Goal: Task Accomplishment & Management: Use online tool/utility

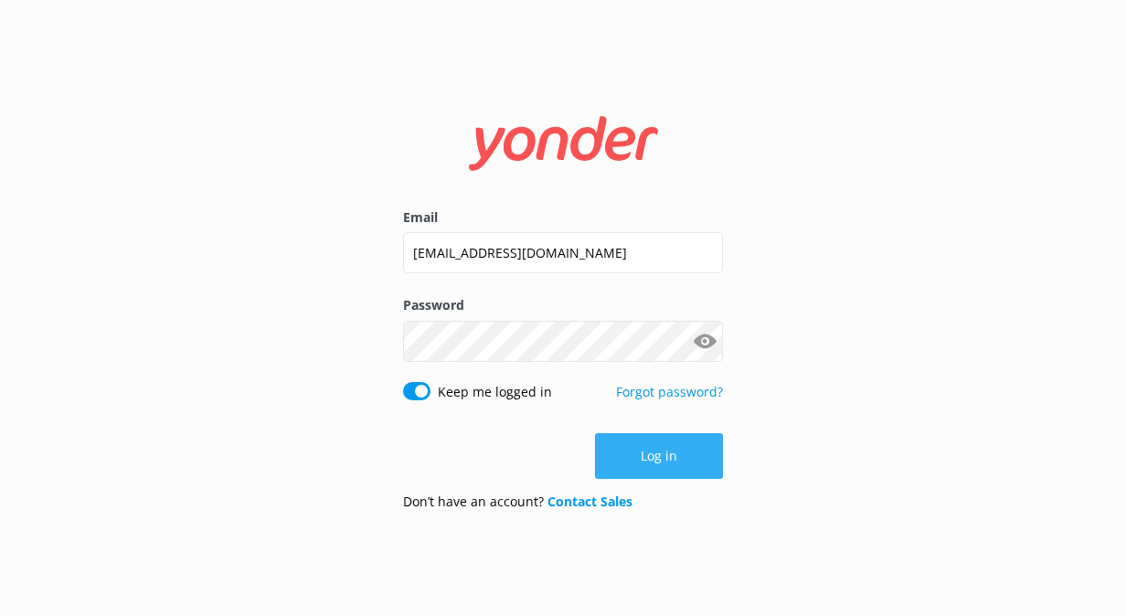
click at [671, 450] on button "Log in" at bounding box center [659, 456] width 128 height 46
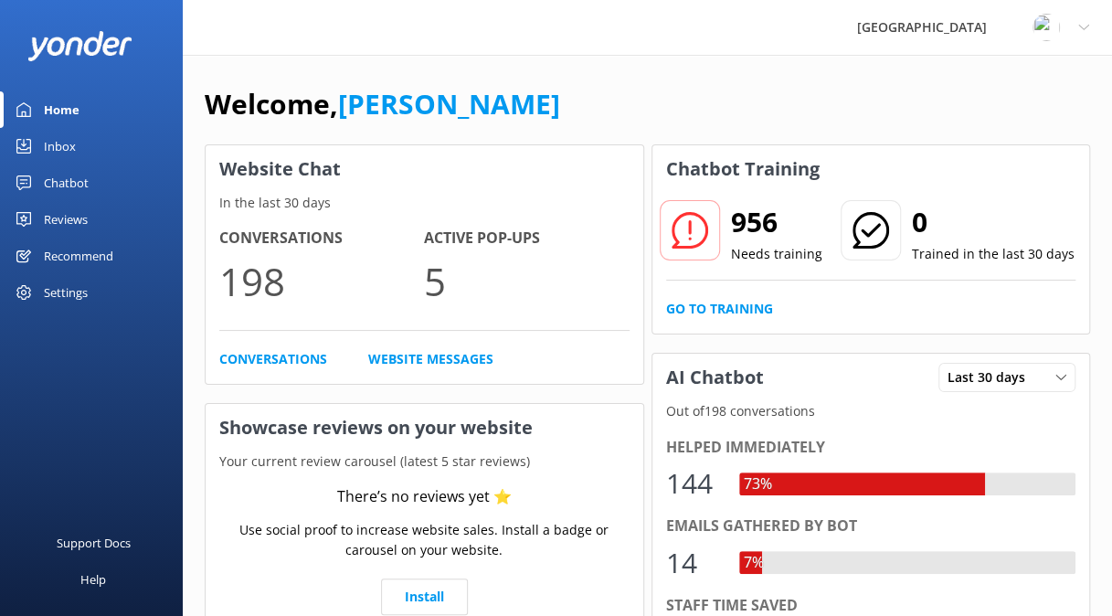
click at [64, 177] on div "Chatbot" at bounding box center [66, 182] width 45 height 37
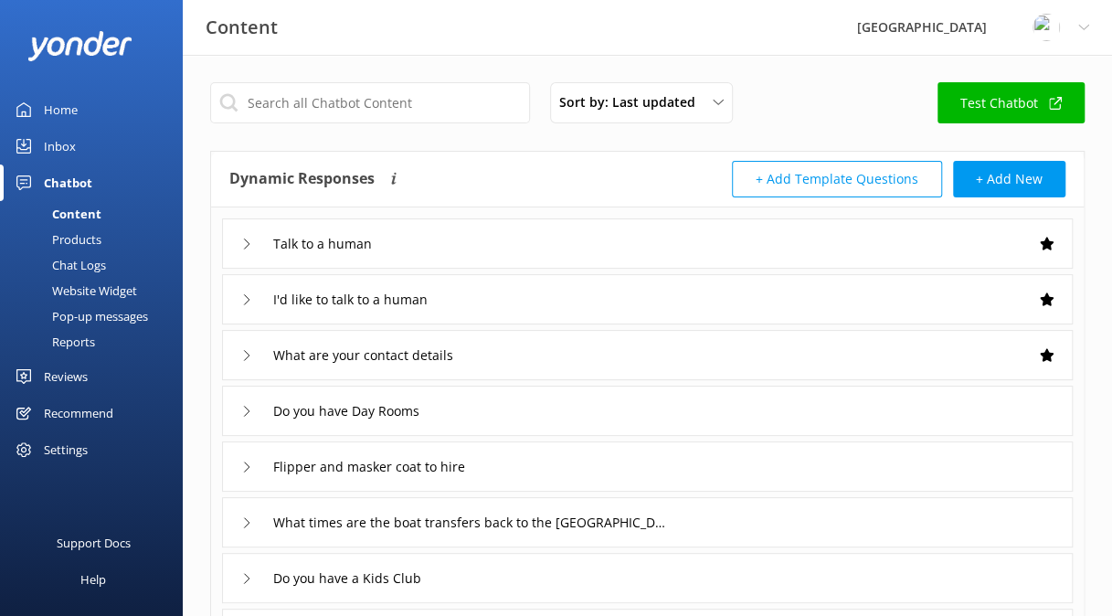
click at [107, 283] on div "Website Widget" at bounding box center [74, 291] width 126 height 26
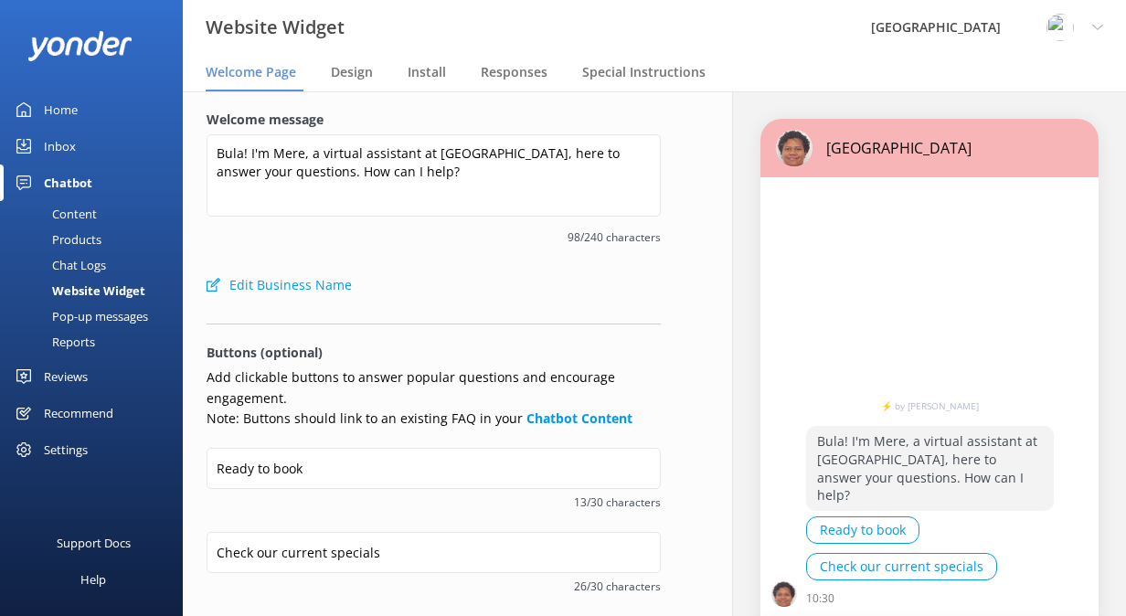
click at [115, 312] on div "Pop-up messages" at bounding box center [79, 316] width 137 height 26
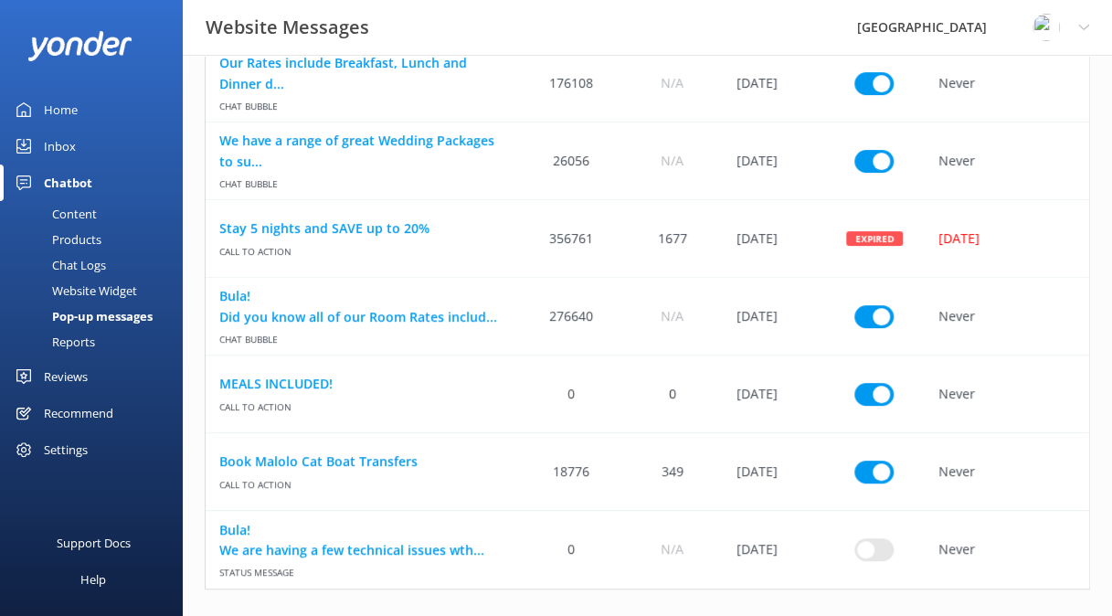
scroll to position [153, 0]
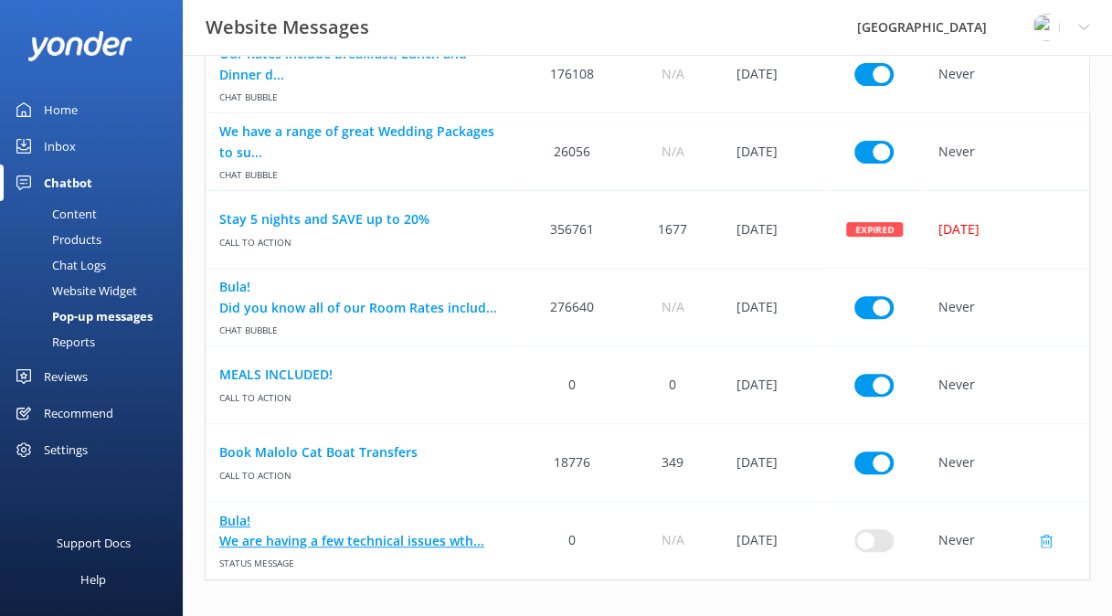
click at [428, 538] on link "Bula! We are having a few technical issues wth..." at bounding box center [363, 530] width 288 height 41
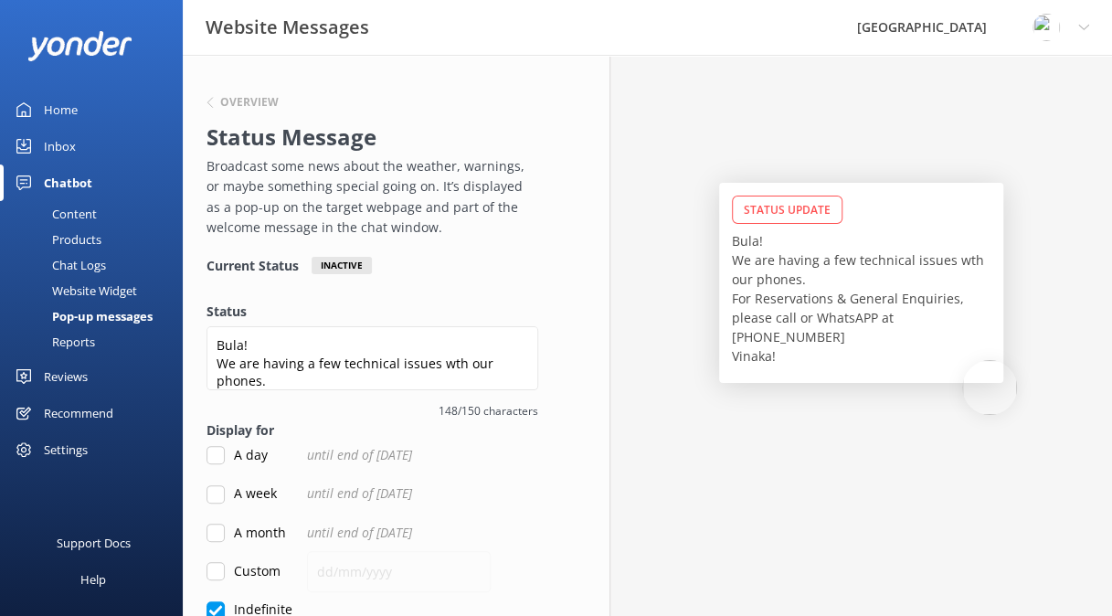
click at [303, 174] on p "Broadcast some news about the weather, warnings, or maybe something special goi…" at bounding box center [367, 197] width 323 height 82
click at [767, 267] on p "Bula! We are having a few technical issues wth our phones. For Reservations & G…" at bounding box center [861, 298] width 259 height 134
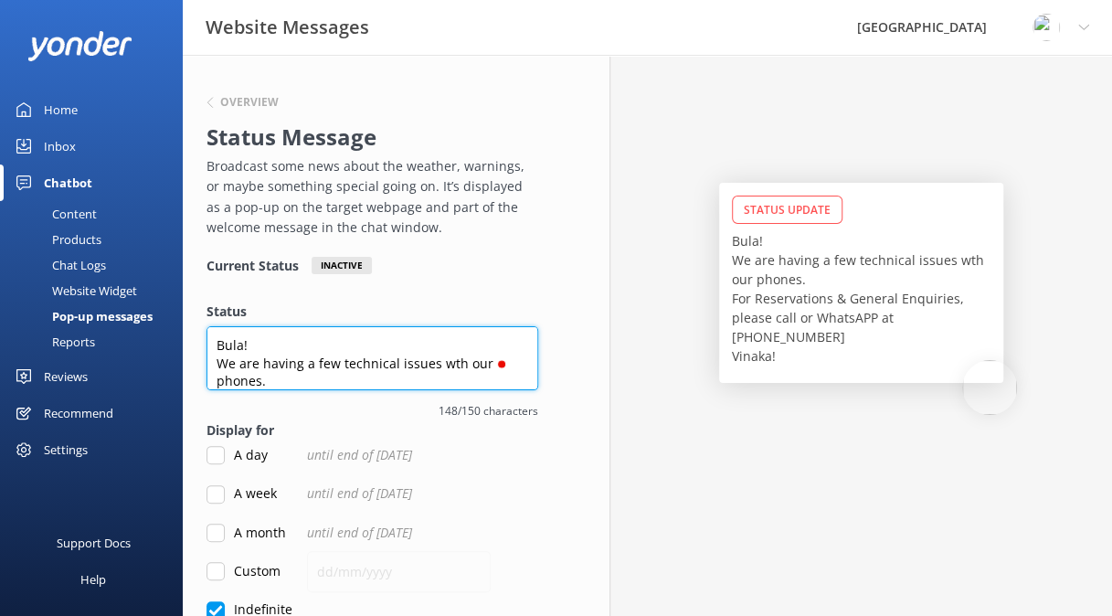
scroll to position [37, 0]
click at [289, 336] on textarea "Bula! We are having a few technical issues wth our phones. For Reservations & G…" at bounding box center [372, 358] width 332 height 64
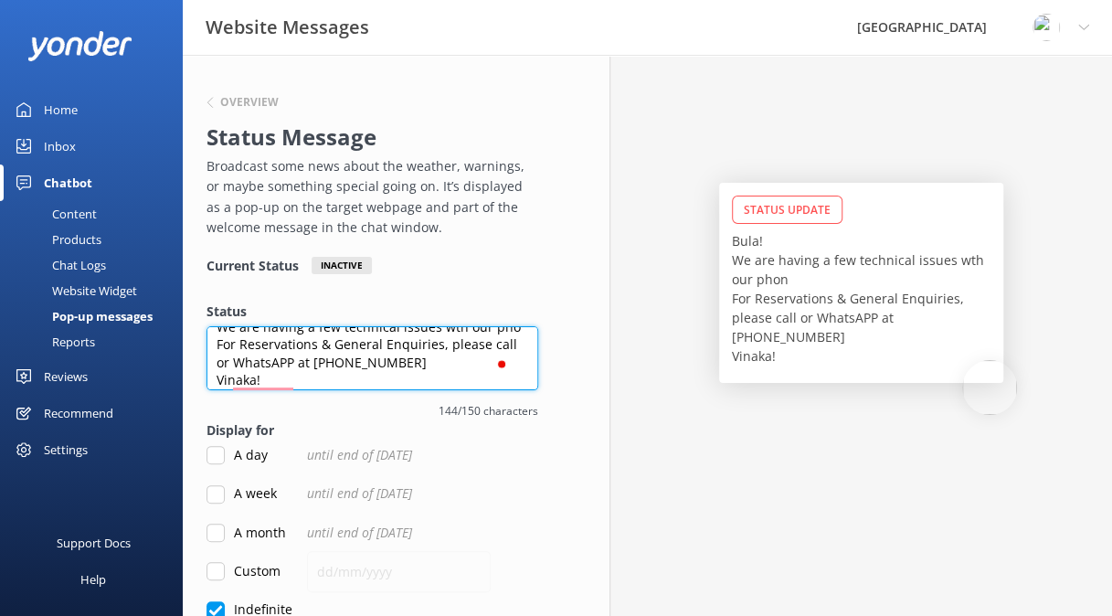
scroll to position [26, 0]
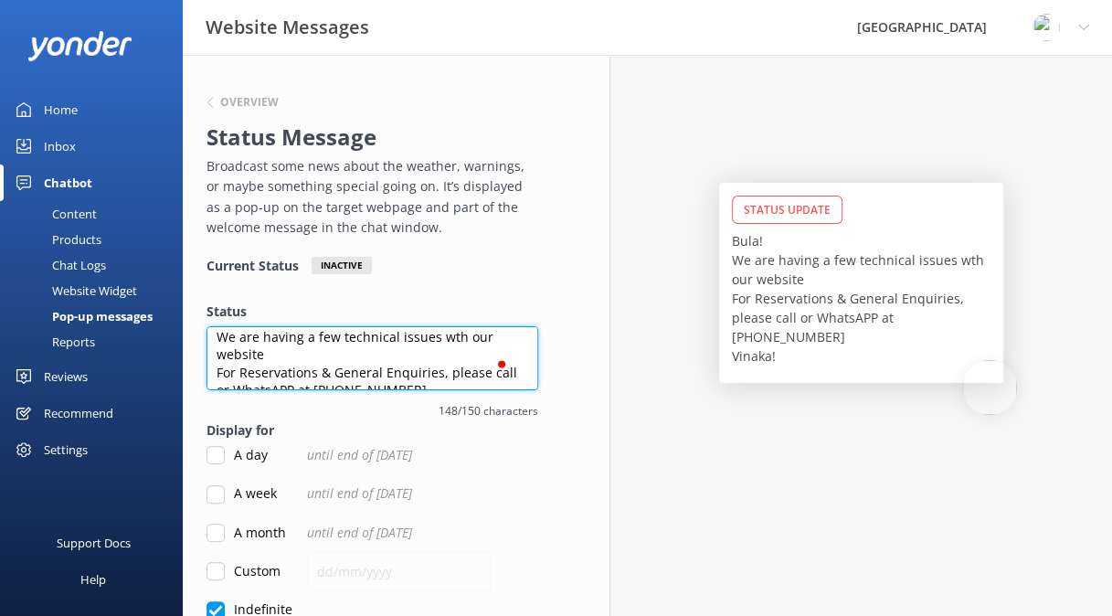
click at [449, 333] on textarea "Bula! We are having a few technical issues wth our website For Reservations & G…" at bounding box center [372, 358] width 332 height 64
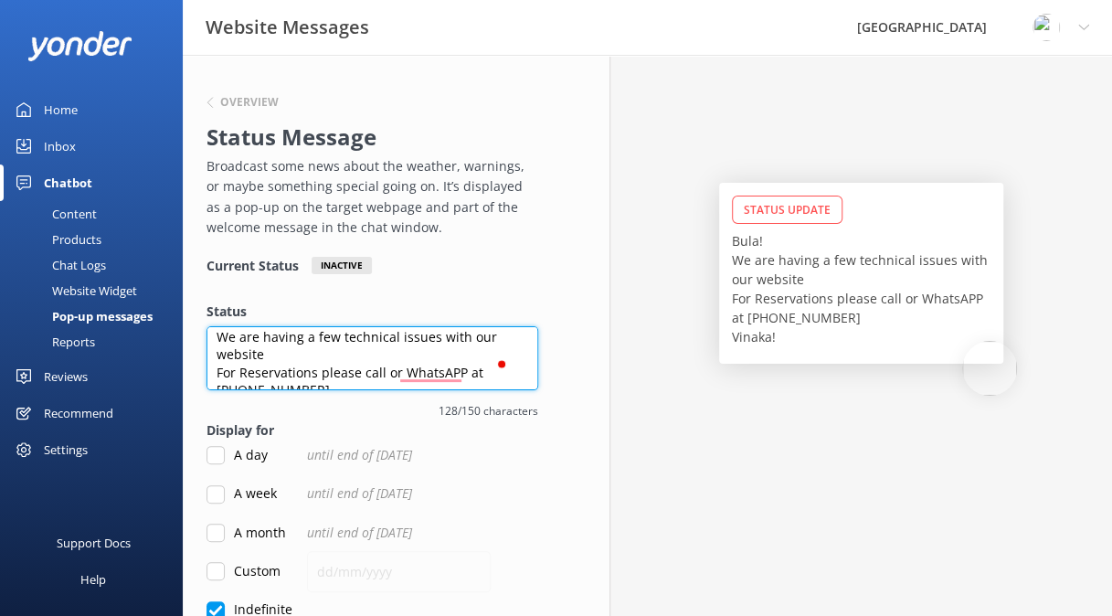
click at [348, 361] on textarea "Bula! We are having a few technical issues with our website For Reservations pl…" at bounding box center [372, 358] width 332 height 64
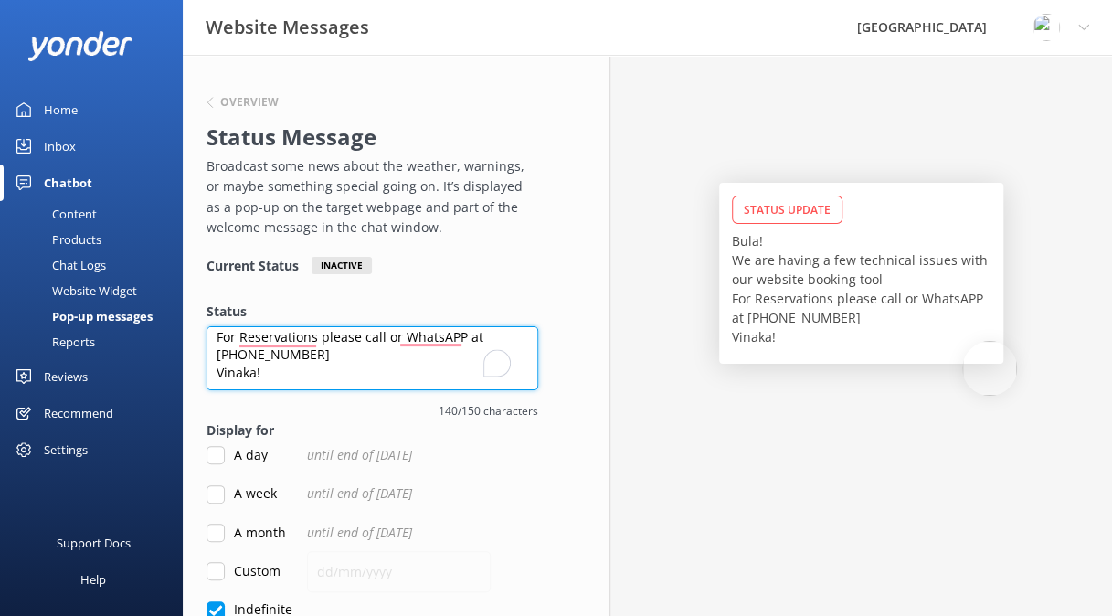
type textarea "Bula! We are having a few technical issues with our website booking tool For Re…"
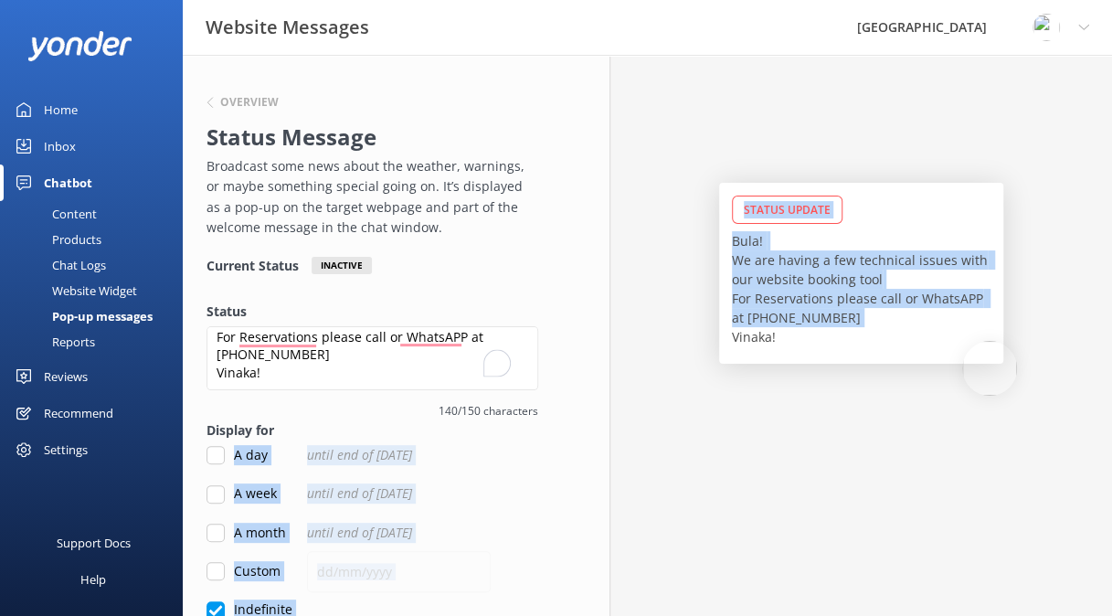
drag, startPoint x: 311, startPoint y: 439, endPoint x: 590, endPoint y: 379, distance: 285.8
click at [590, 379] on div "Overview Status Message Broadcast some news about the weather, warnings, or may…" at bounding box center [647, 422] width 977 height 734
drag, startPoint x: 590, startPoint y: 379, endPoint x: 724, endPoint y: 439, distance: 146.0
click at [724, 439] on div "Status Update Bula! We are having a few technical issues with our website booki…" at bounding box center [860, 422] width 502 height 734
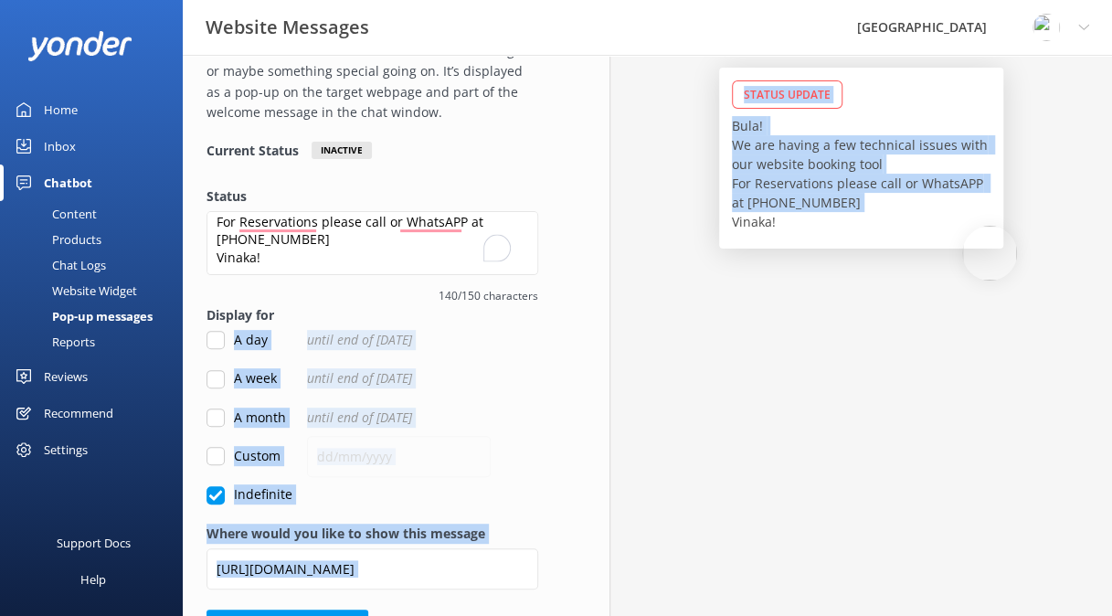
scroll to position [117, 0]
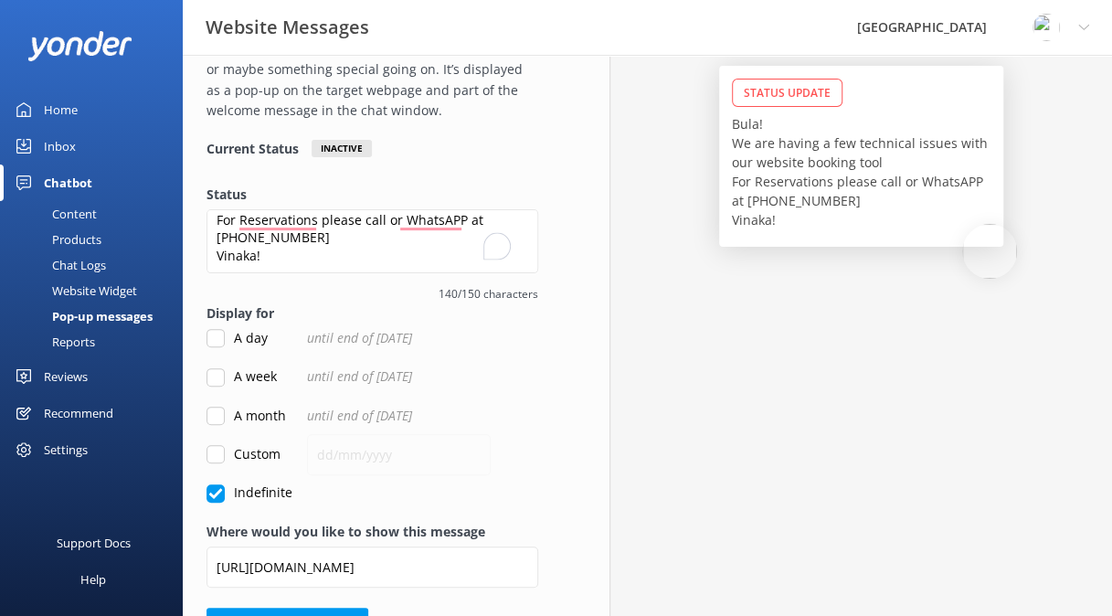
click at [738, 423] on div "Status Update Bula! We are having a few technical issues with our website booki…" at bounding box center [860, 305] width 502 height 734
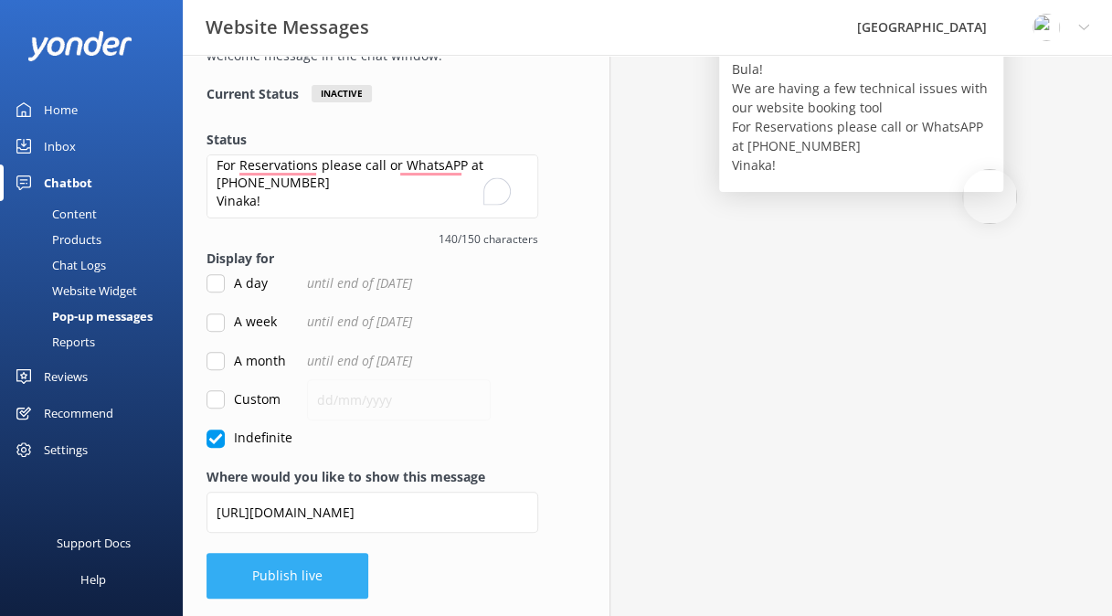
click at [291, 569] on button "Publish live" at bounding box center [287, 576] width 162 height 46
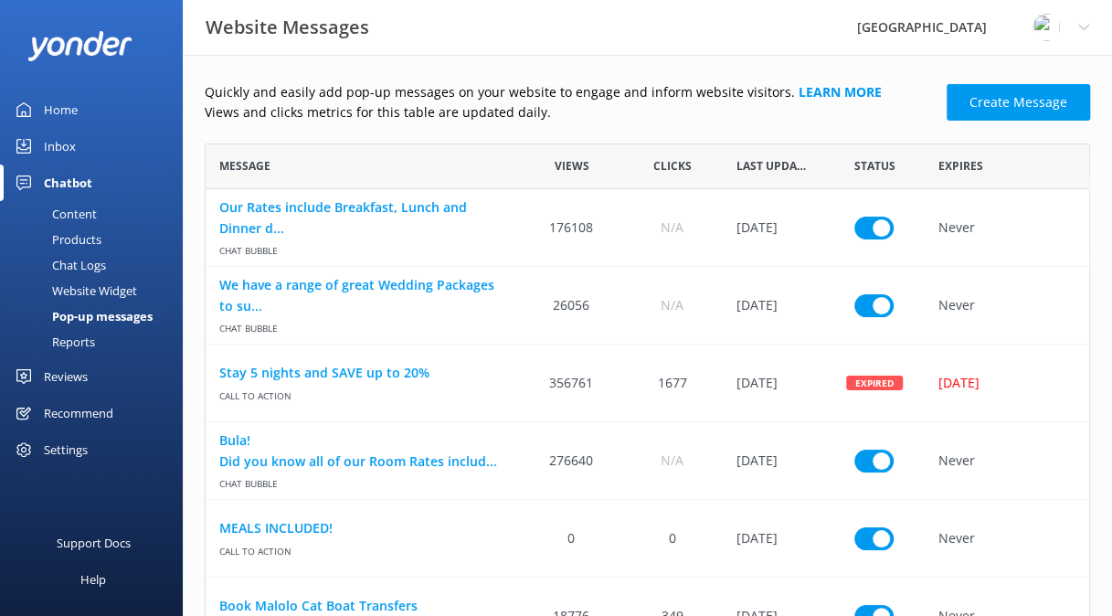
scroll to position [153, 0]
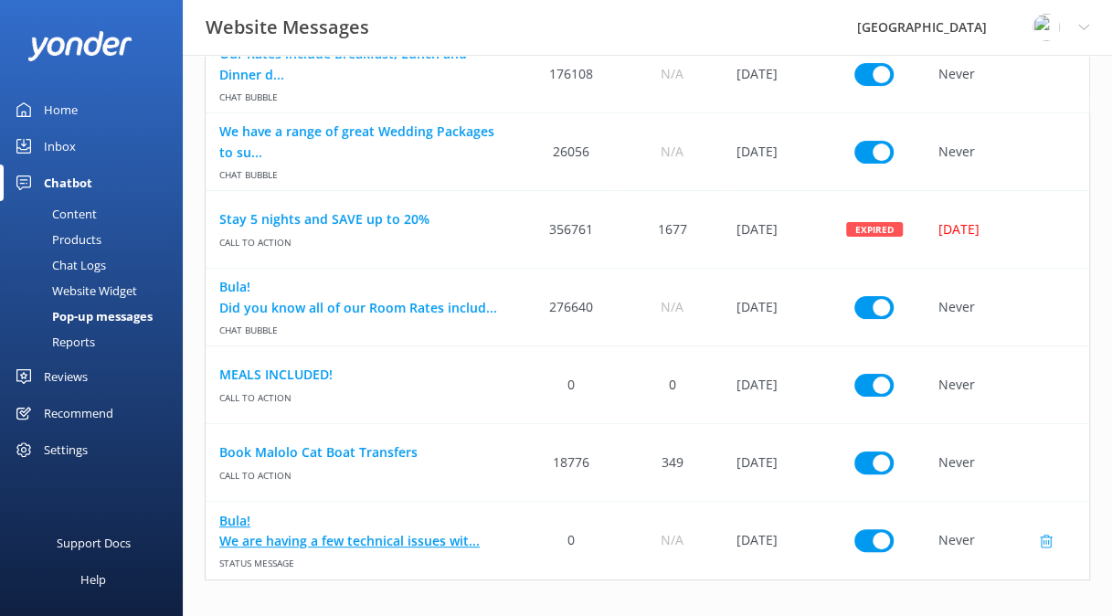
click at [426, 534] on link "Bula! We are having a few technical issues wit..." at bounding box center [363, 530] width 288 height 41
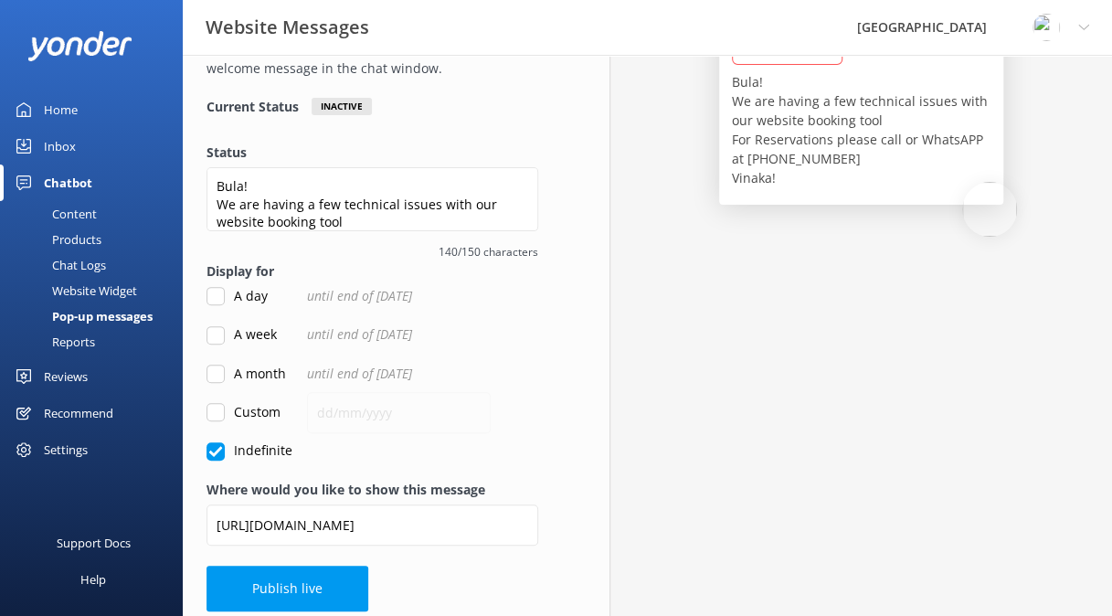
scroll to position [172, 0]
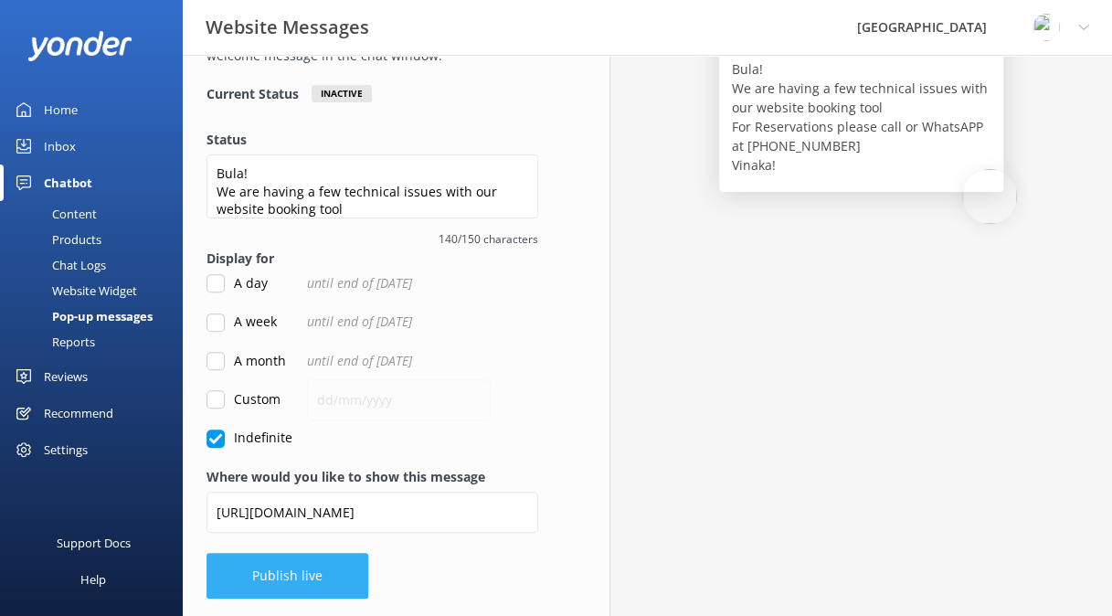
click at [281, 576] on button "Publish live" at bounding box center [287, 576] width 162 height 46
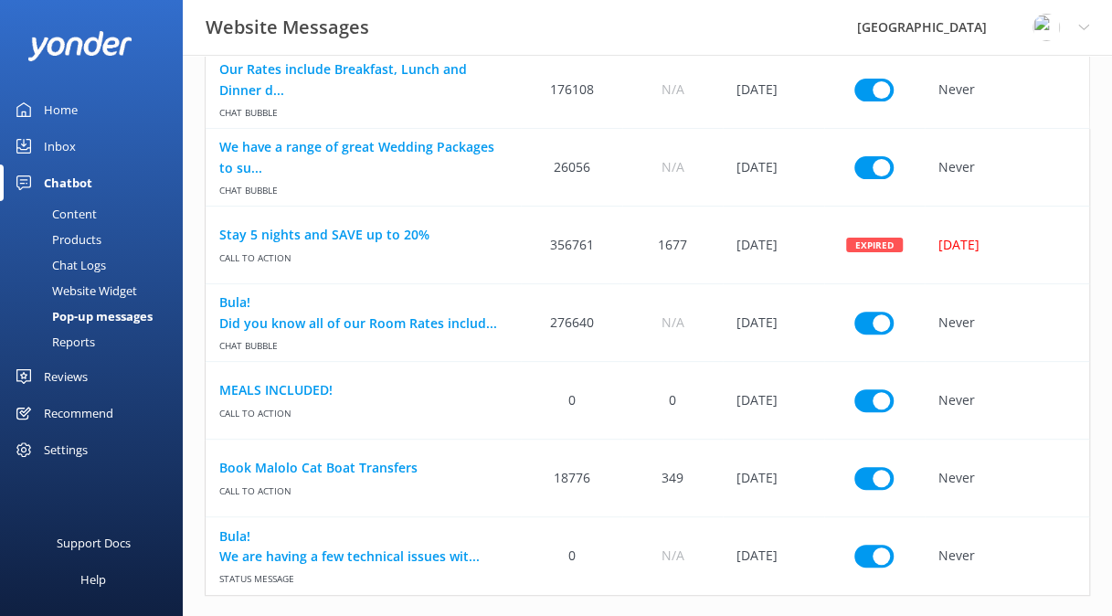
scroll to position [153, 0]
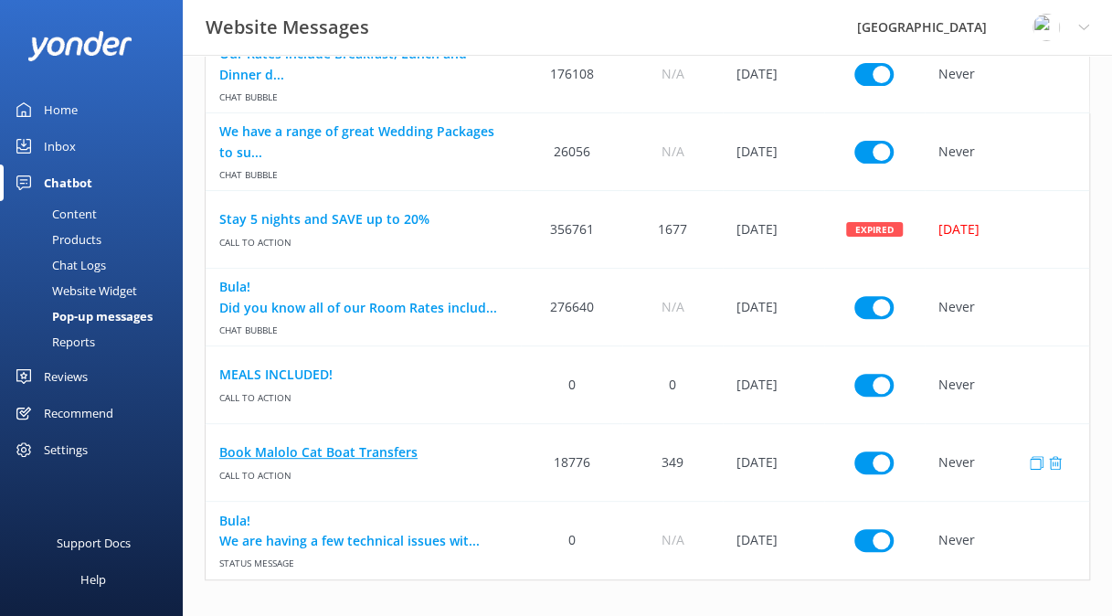
click at [378, 458] on link "Book Malolo Cat Boat Transfers" at bounding box center [363, 452] width 288 height 20
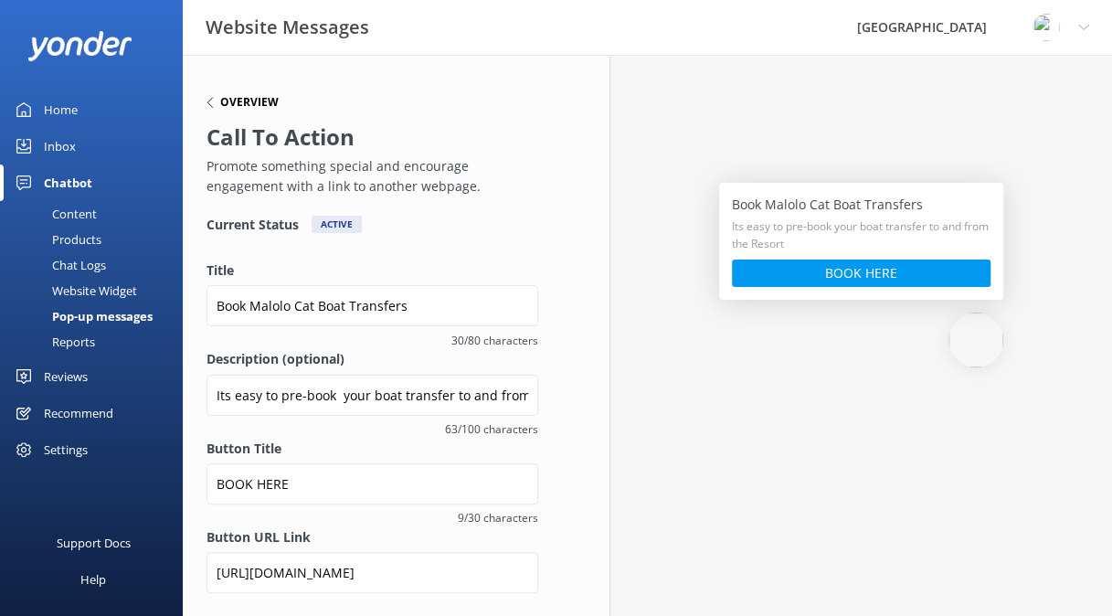
click at [238, 100] on h6 "Overview" at bounding box center [249, 102] width 58 height 11
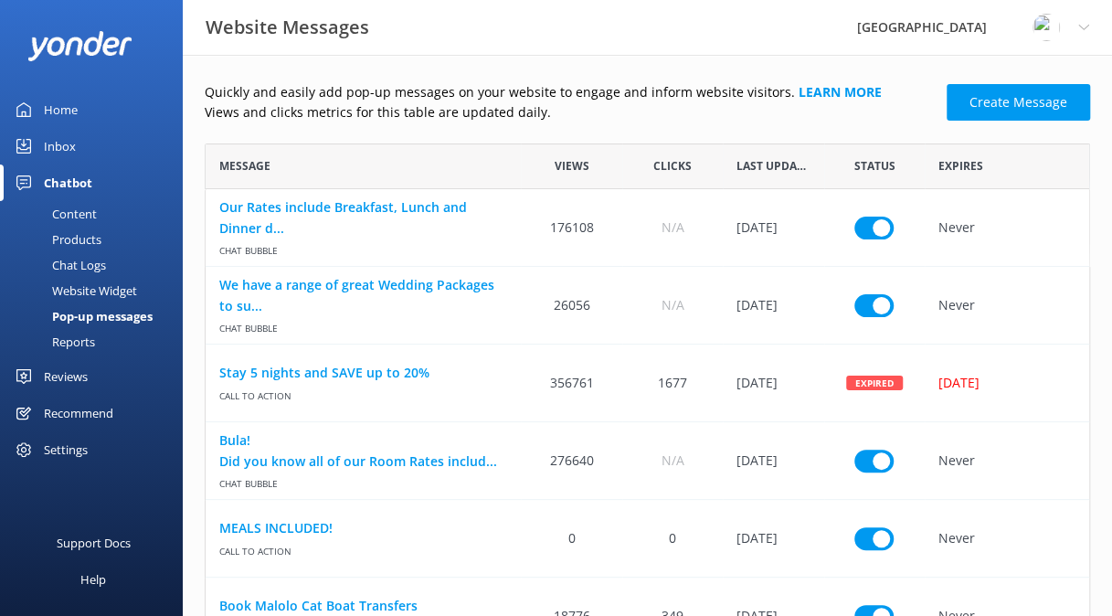
scroll to position [576, 871]
click at [112, 314] on div "Pop-up messages" at bounding box center [82, 316] width 142 height 26
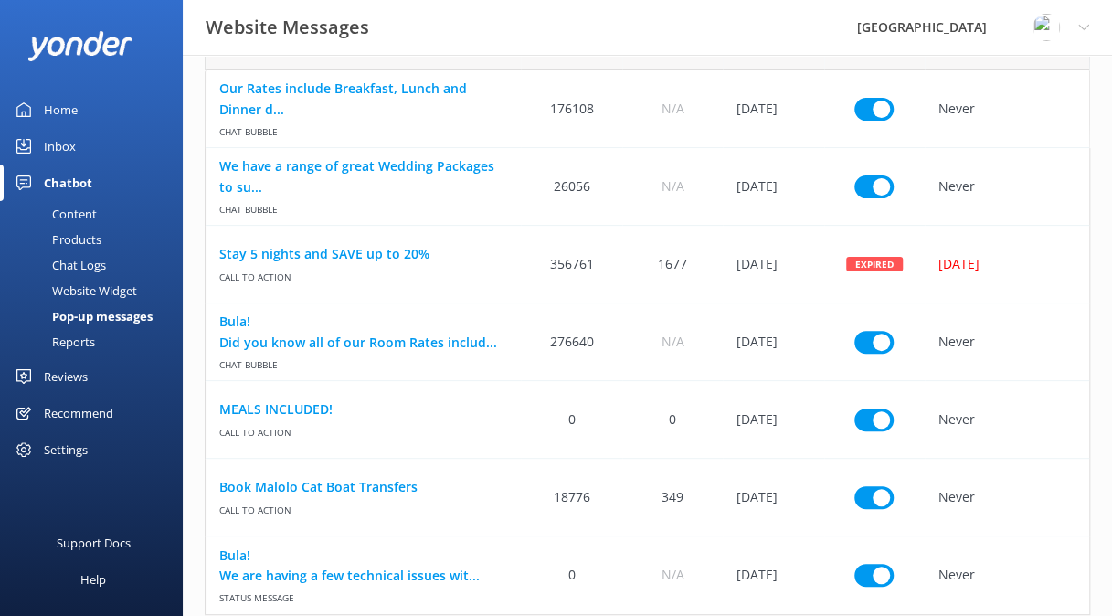
scroll to position [153, 0]
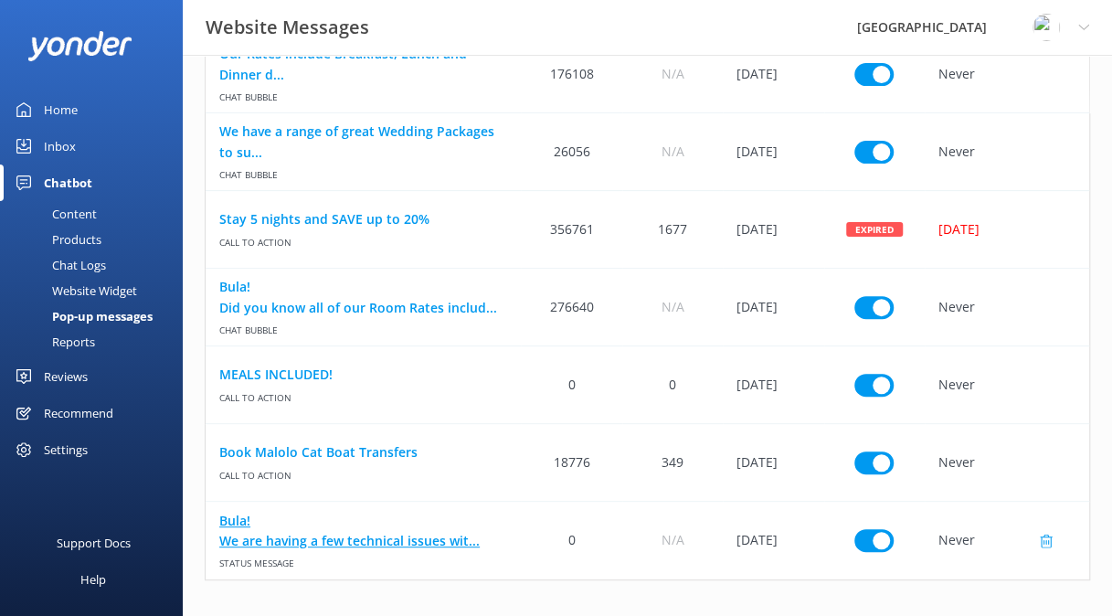
click at [367, 546] on link "Bula! We are having a few technical issues wit..." at bounding box center [363, 530] width 288 height 41
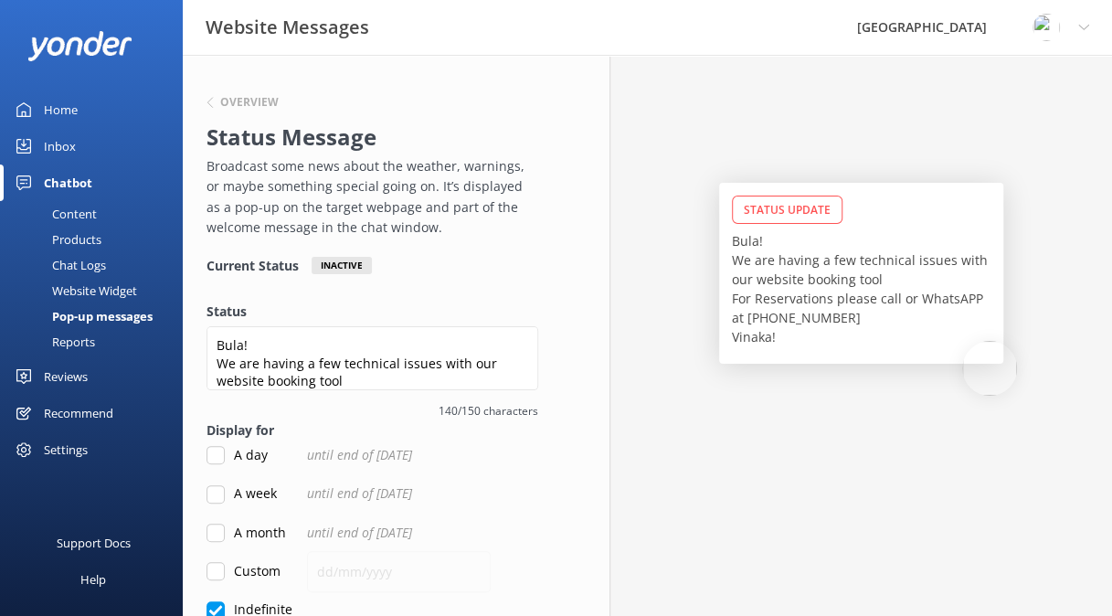
click at [217, 496] on input "A week" at bounding box center [215, 494] width 18 height 18
checkbox input "true"
checkbox input "false"
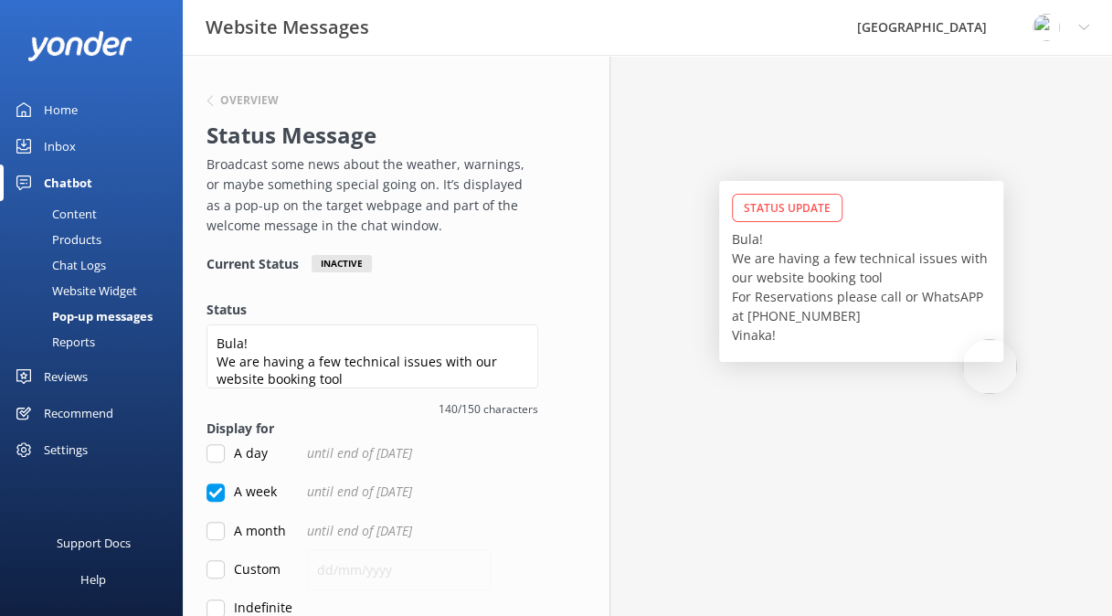
scroll to position [4, 0]
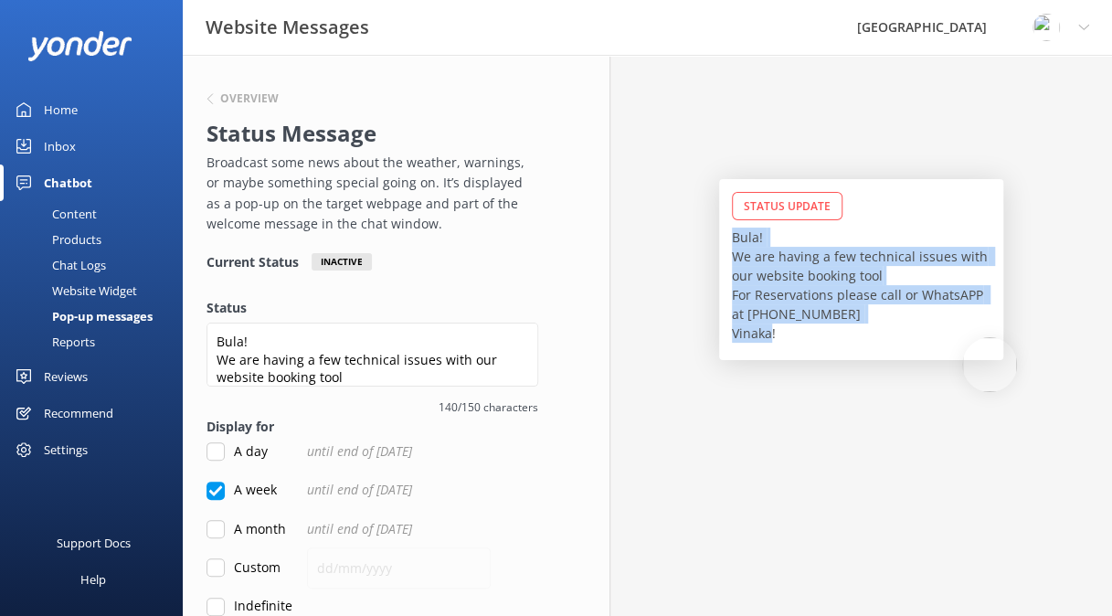
drag, startPoint x: 732, startPoint y: 227, endPoint x: 788, endPoint y: 344, distance: 129.5
click at [788, 344] on div "Status Update Bula! We are having a few technical issues with our website booki…" at bounding box center [861, 269] width 284 height 181
copy p "Bula! We are having a few technical issues with our website booking tool For Re…"
click at [99, 315] on div "Pop-up messages" at bounding box center [82, 316] width 142 height 26
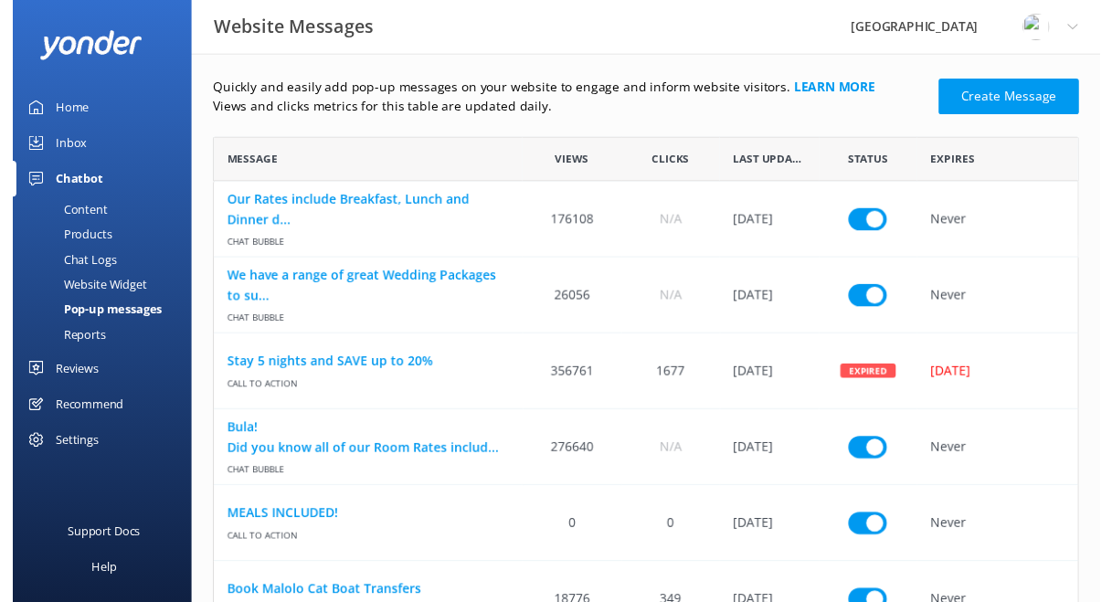
scroll to position [576, 871]
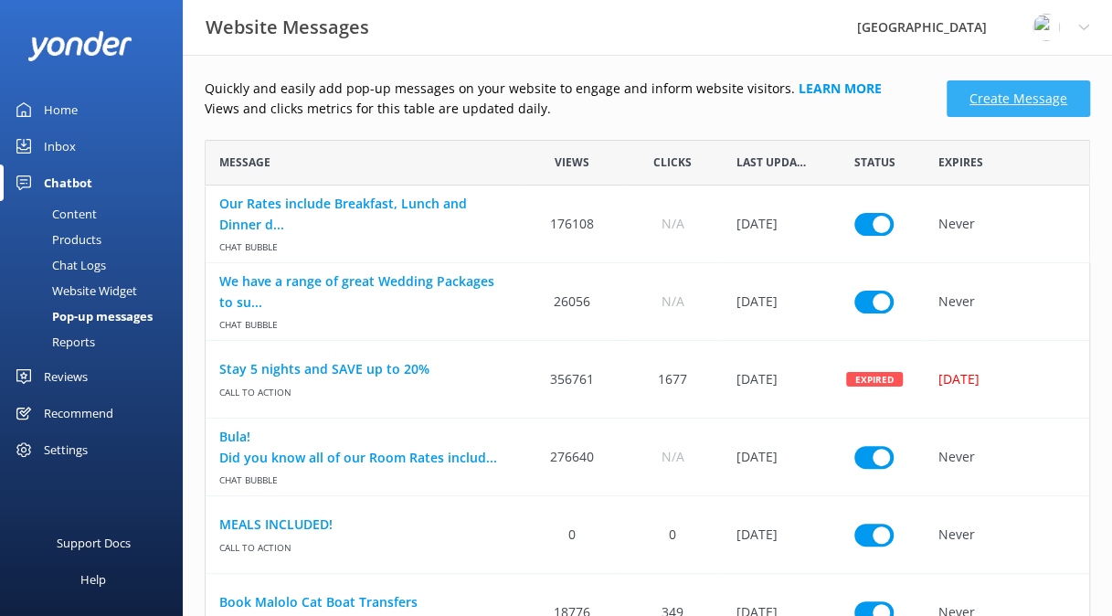
click at [991, 90] on link "Create Message" at bounding box center [1017, 98] width 143 height 37
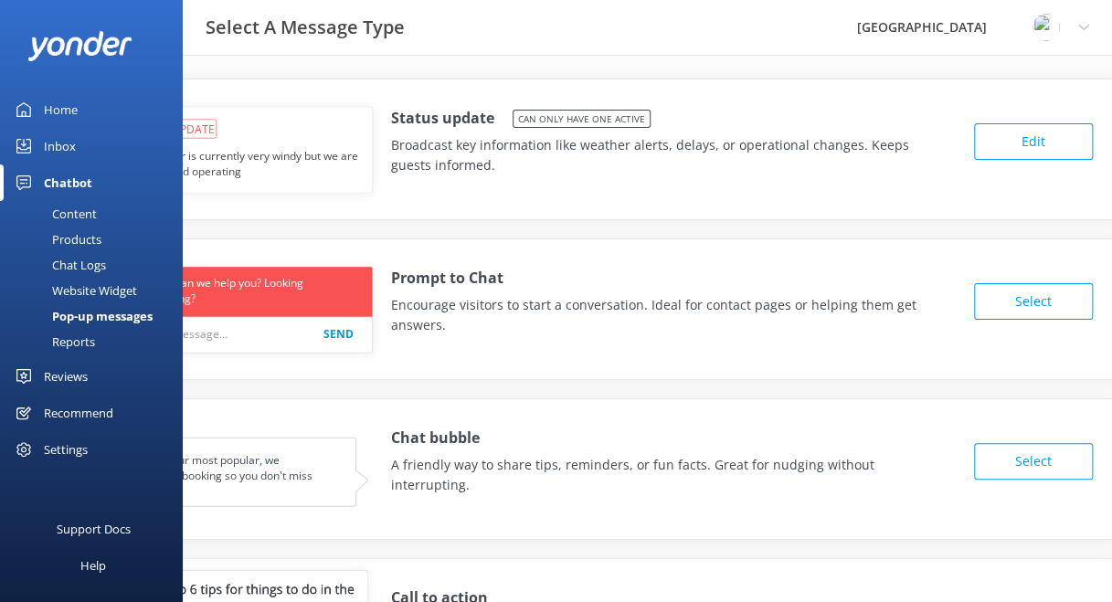
scroll to position [4, 107]
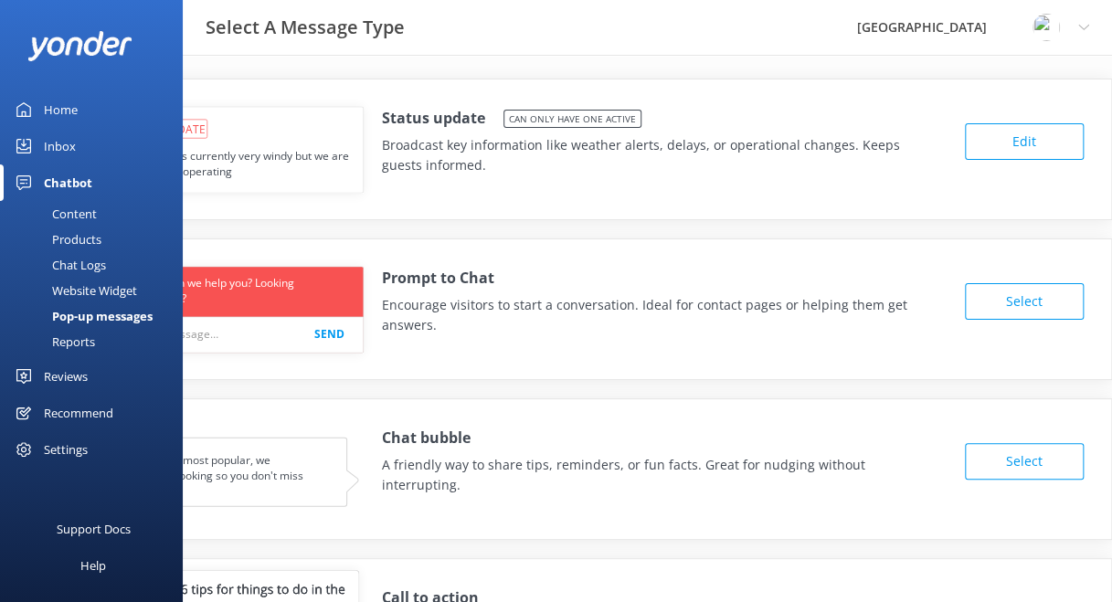
click at [1036, 145] on button "Edit" at bounding box center [1024, 141] width 119 height 37
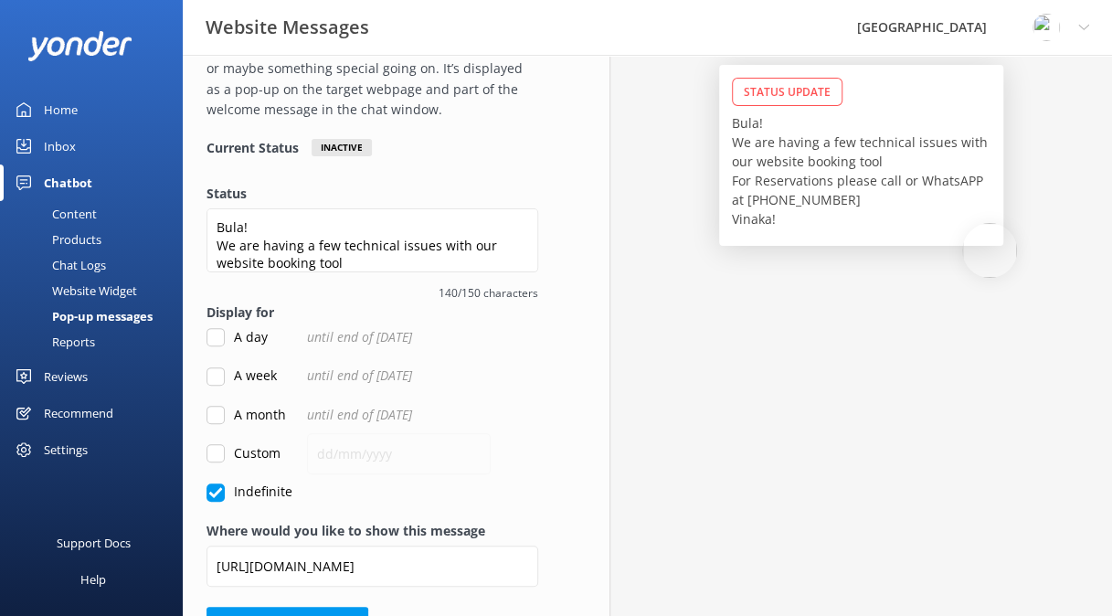
scroll to position [172, 0]
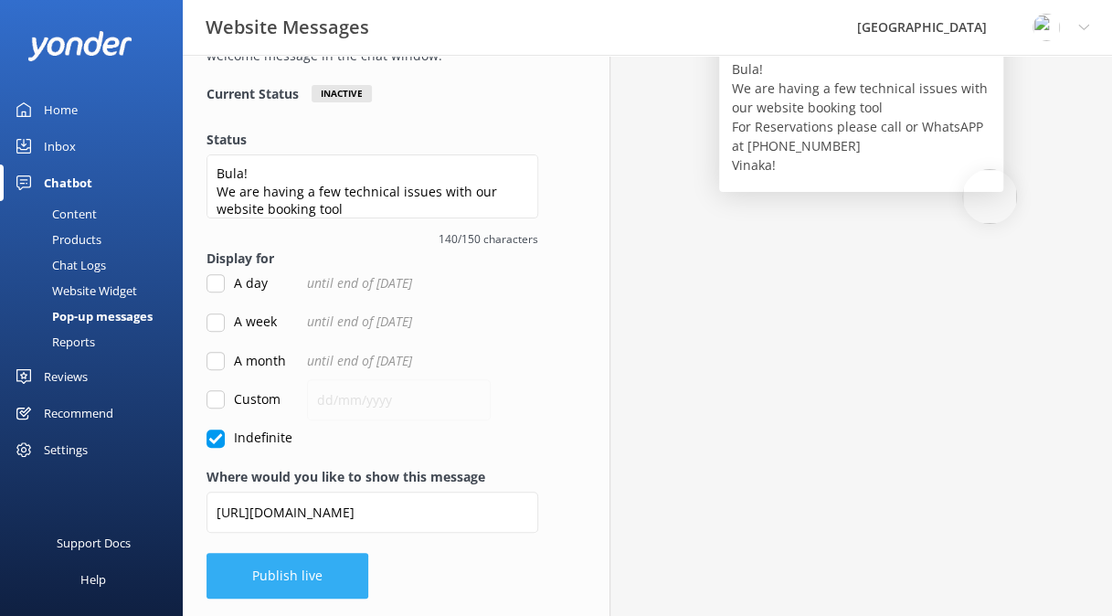
click at [276, 570] on button "Publish live" at bounding box center [287, 576] width 162 height 46
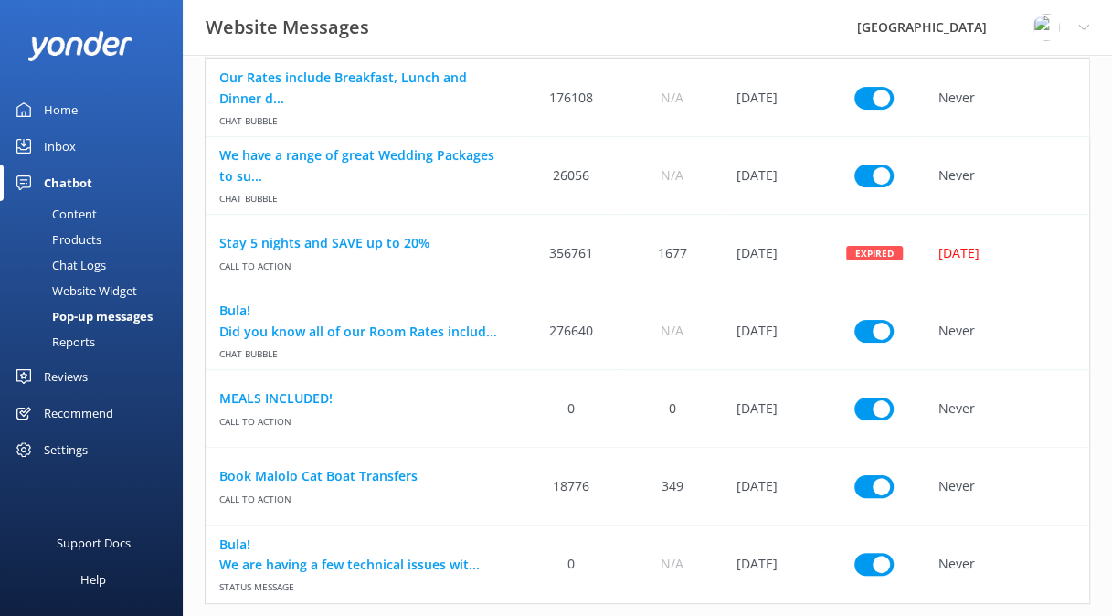
scroll to position [153, 0]
